Goal: Ask a question

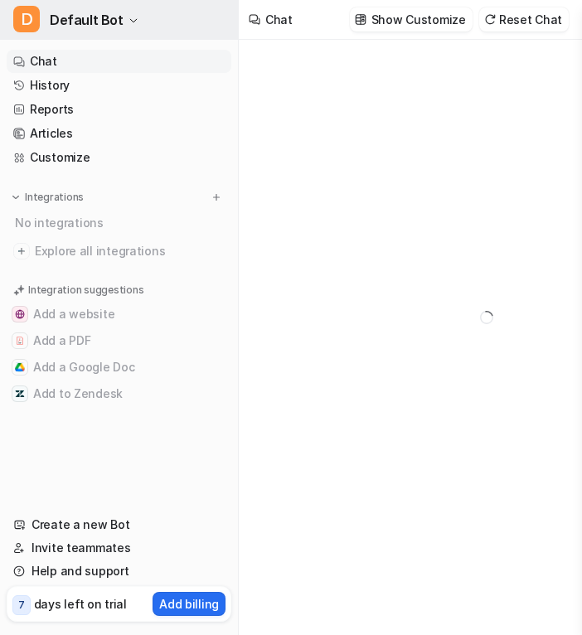
click at [117, 27] on button "D Default Bot" at bounding box center [119, 20] width 238 height 40
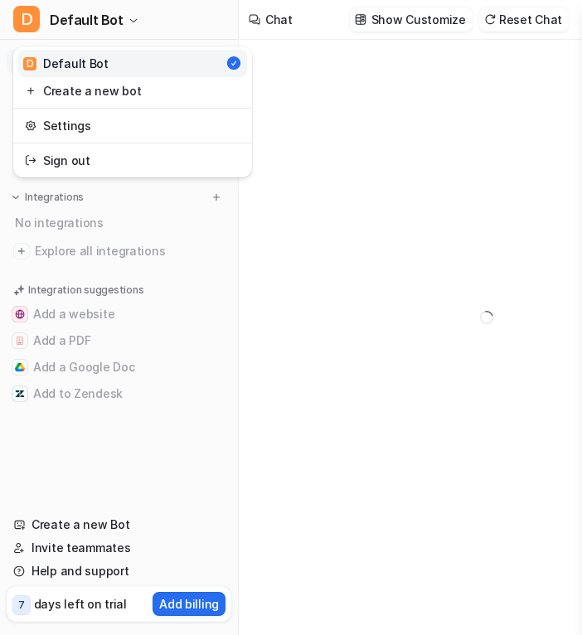
type textarea "**********"
